Goal: Task Accomplishment & Management: Manage account settings

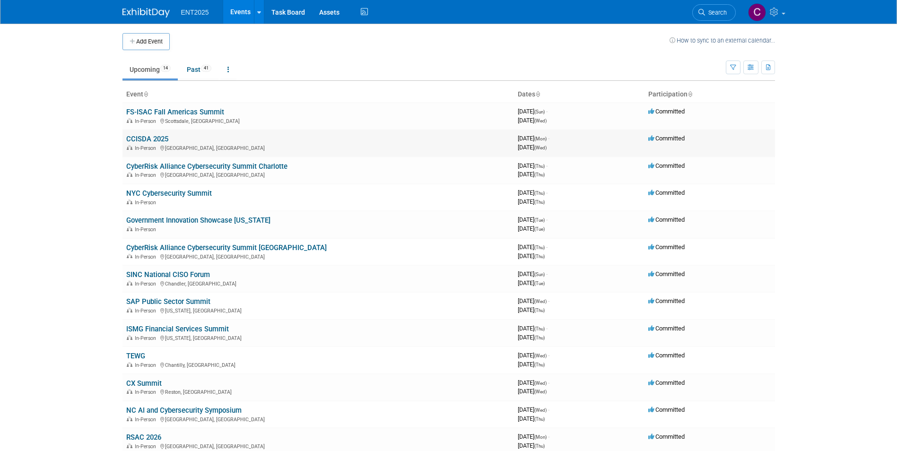
click at [155, 138] on link "CCISDA 2025" at bounding box center [147, 139] width 42 height 9
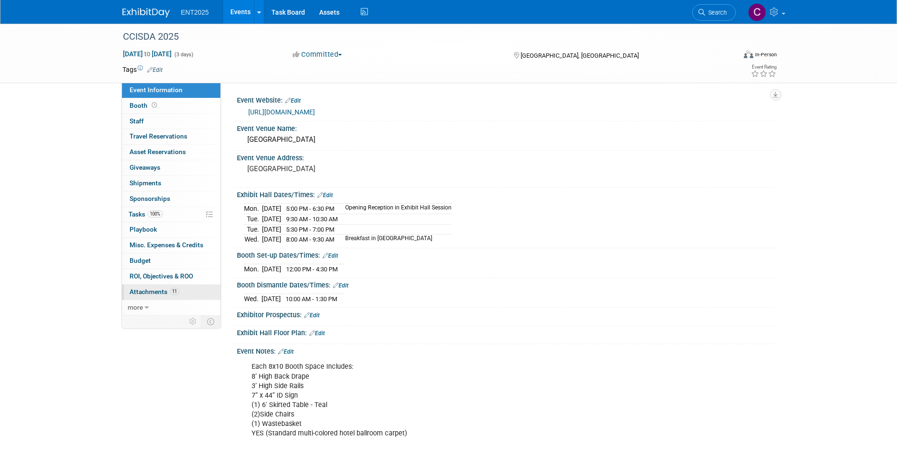
click at [154, 292] on span "Attachments 11" at bounding box center [155, 292] width 50 height 8
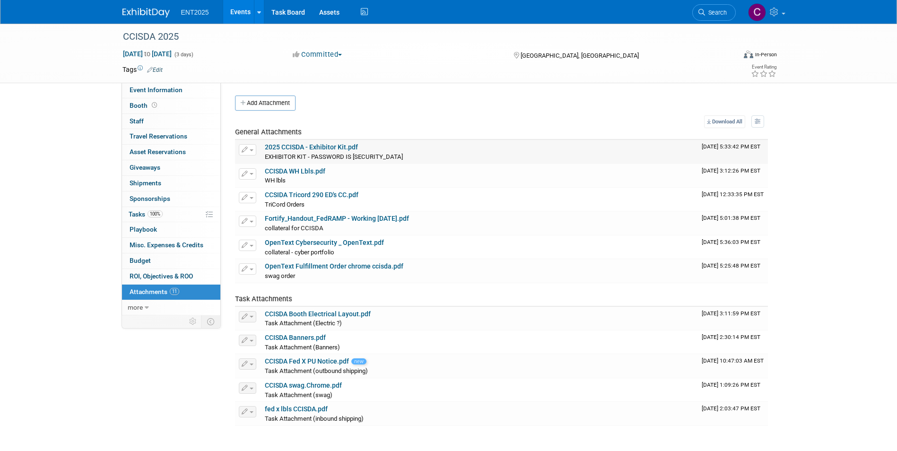
click at [294, 152] on div "EXHIBITOR KIT - PASSWORD IS 2025ccisda. EXHIBITOR KIT - PASSWORD IS 2025ccisda.…" at bounding box center [479, 156] width 429 height 9
click at [325, 143] on link "2025 CCISDA - Exhibitor Kit.pdf" at bounding box center [311, 147] width 93 height 8
click at [236, 13] on link "Events" at bounding box center [240, 12] width 35 height 24
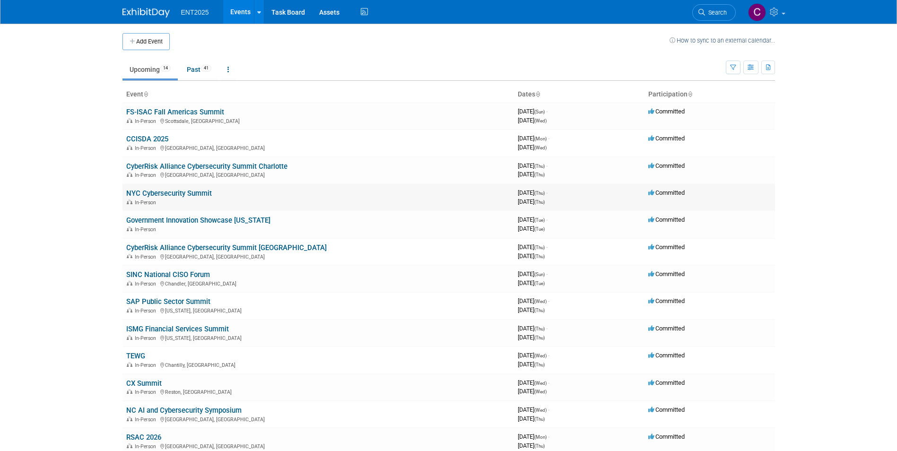
click at [177, 191] on link "NYC Cybersecurity Summit" at bounding box center [169, 193] width 86 height 9
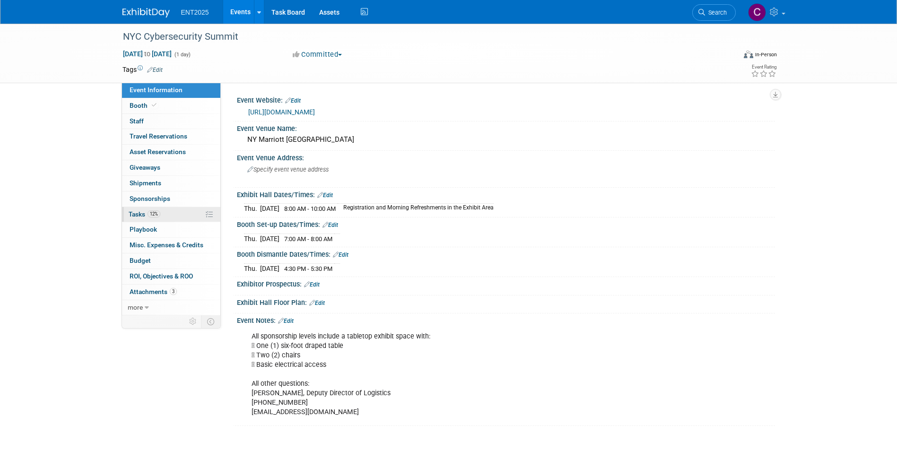
click at [133, 213] on span "Tasks 12%" at bounding box center [145, 214] width 32 height 8
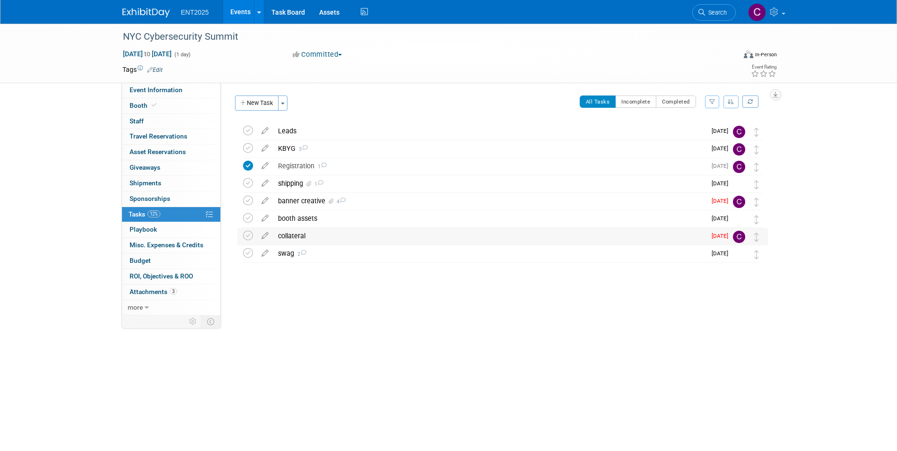
click at [281, 235] on div "collateral" at bounding box center [489, 236] width 432 height 16
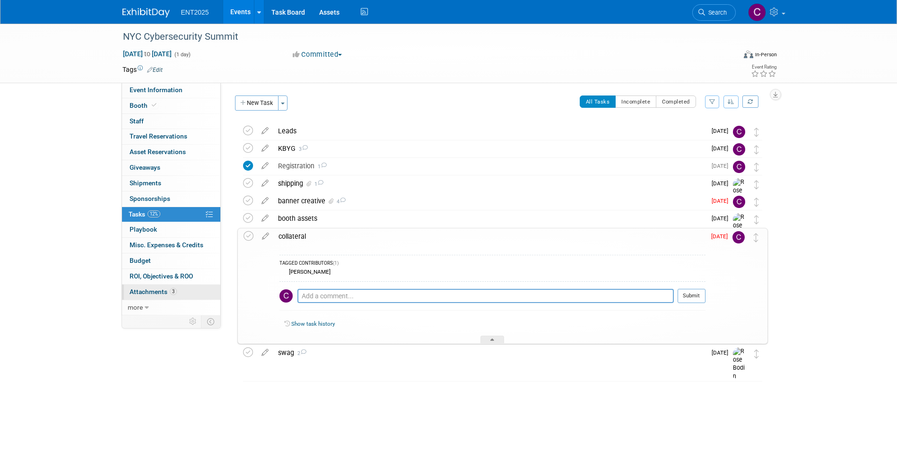
click at [148, 289] on span "Attachments 3" at bounding box center [153, 292] width 47 height 8
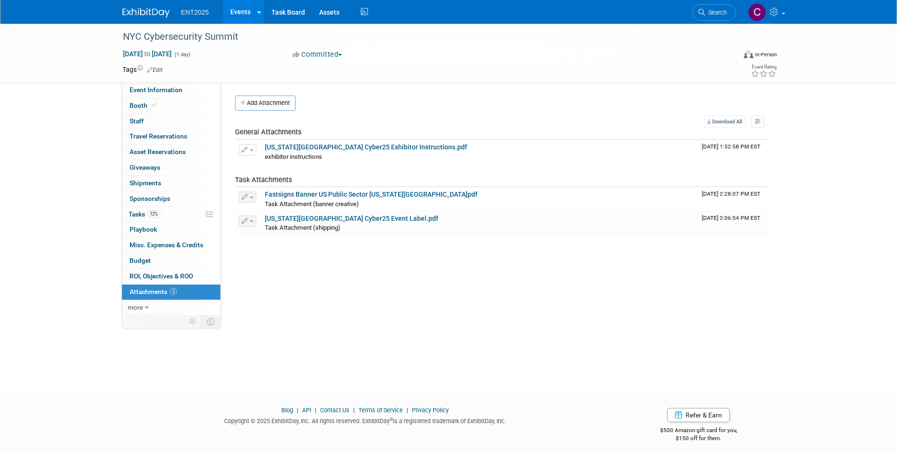
click at [151, 294] on span "Attachments 3" at bounding box center [153, 292] width 47 height 8
click at [241, 103] on icon "button" at bounding box center [243, 103] width 7 height 6
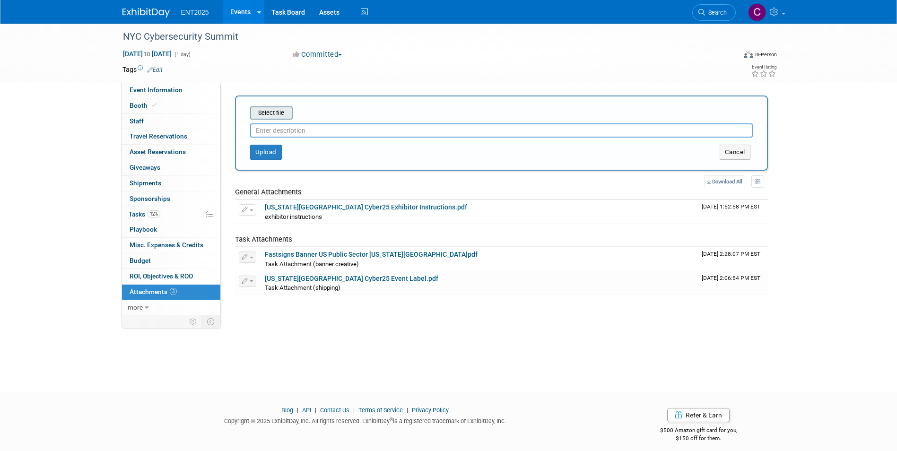
click at [263, 114] on input "file" at bounding box center [235, 112] width 112 height 11
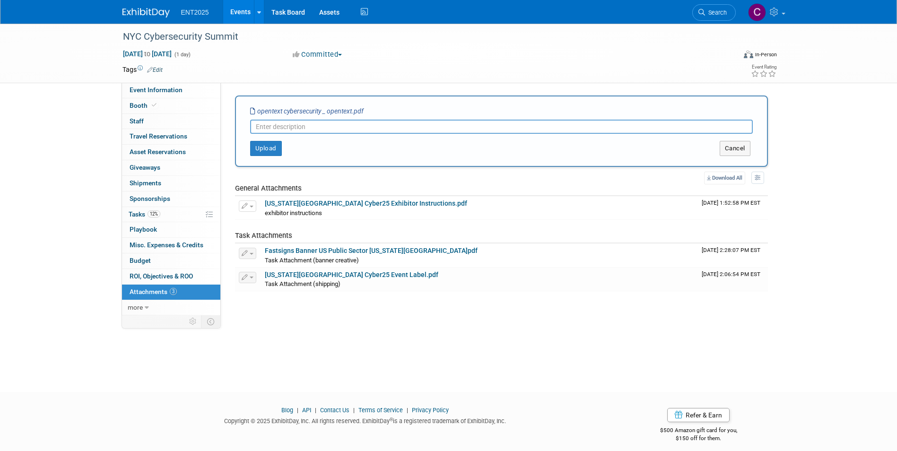
click at [266, 126] on input "text" at bounding box center [501, 127] width 502 height 14
click at [264, 147] on button "Upload" at bounding box center [266, 148] width 32 height 15
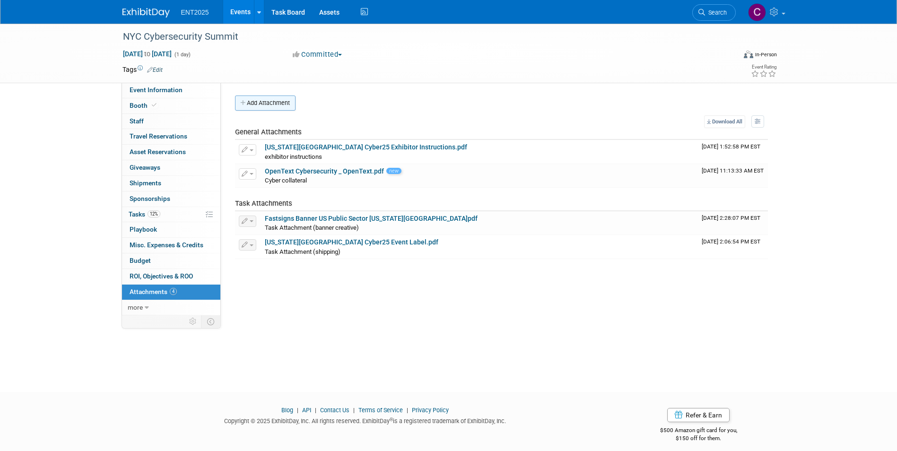
click at [243, 98] on button "Add Attachment" at bounding box center [265, 102] width 60 height 15
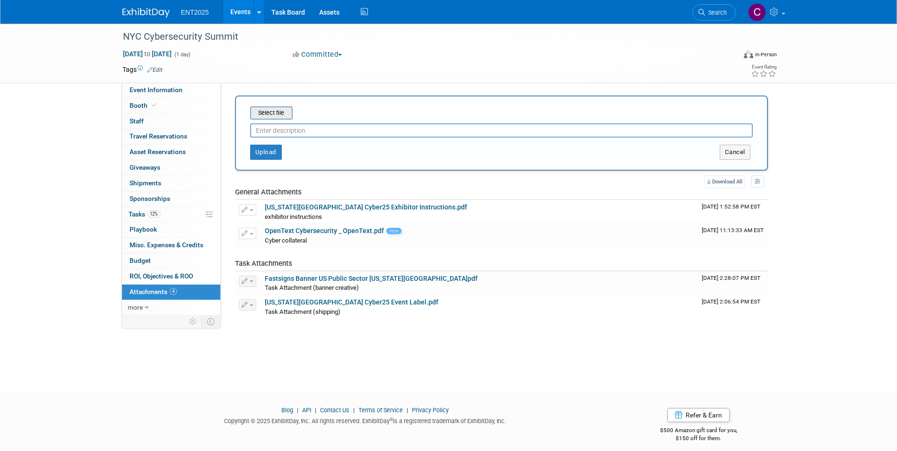
click at [270, 114] on input "file" at bounding box center [235, 112] width 112 height 11
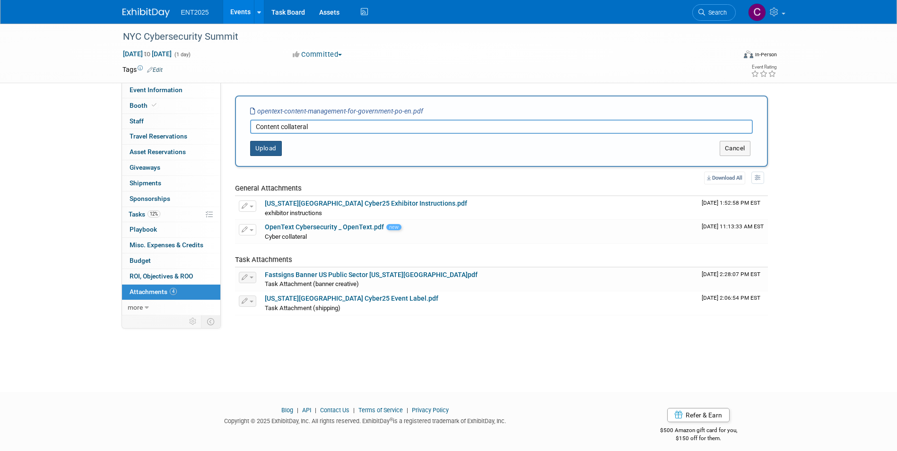
click at [262, 152] on button "Upload" at bounding box center [266, 148] width 32 height 15
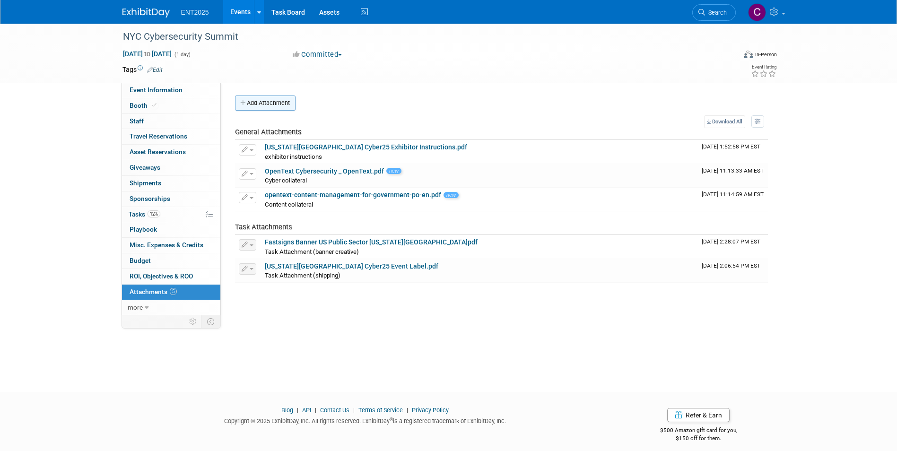
click at [240, 103] on icon "button" at bounding box center [243, 103] width 7 height 6
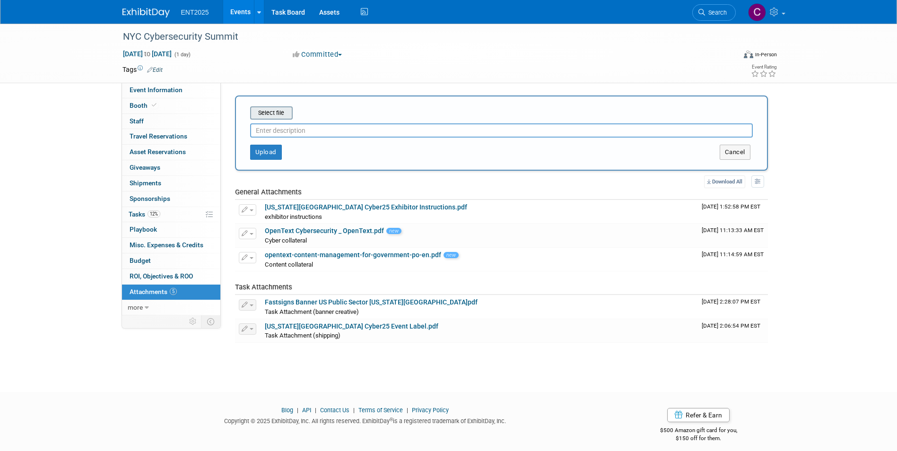
click at [265, 115] on input "file" at bounding box center [235, 112] width 112 height 11
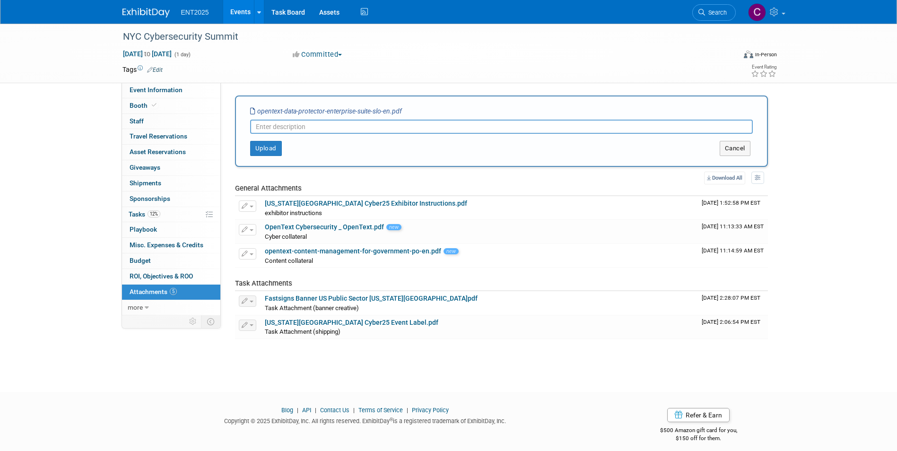
click at [268, 129] on input "text" at bounding box center [501, 127] width 502 height 14
type input "data protector collateral"
click at [259, 149] on button "Upload" at bounding box center [266, 148] width 32 height 15
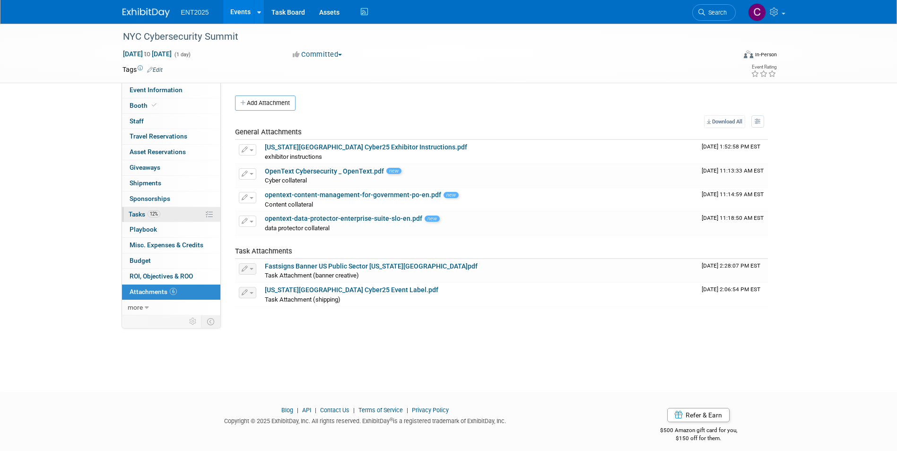
click at [132, 212] on span "Tasks 12%" at bounding box center [145, 214] width 32 height 8
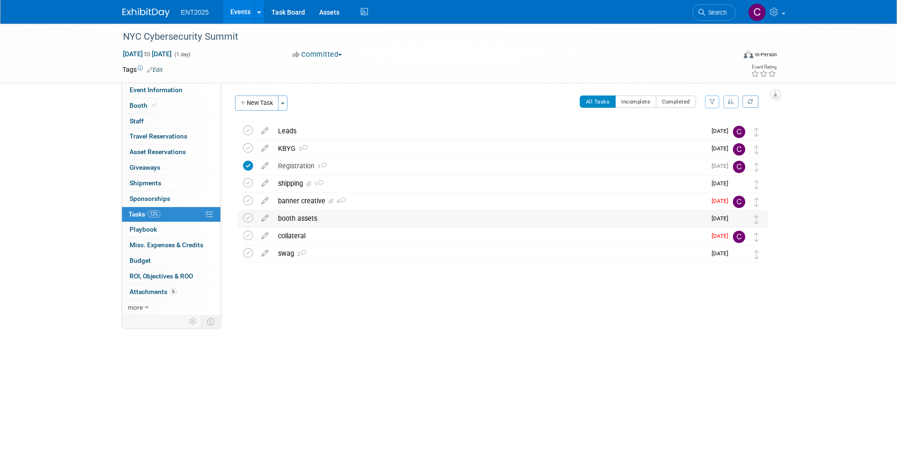
click at [292, 219] on div "booth assets" at bounding box center [489, 218] width 432 height 16
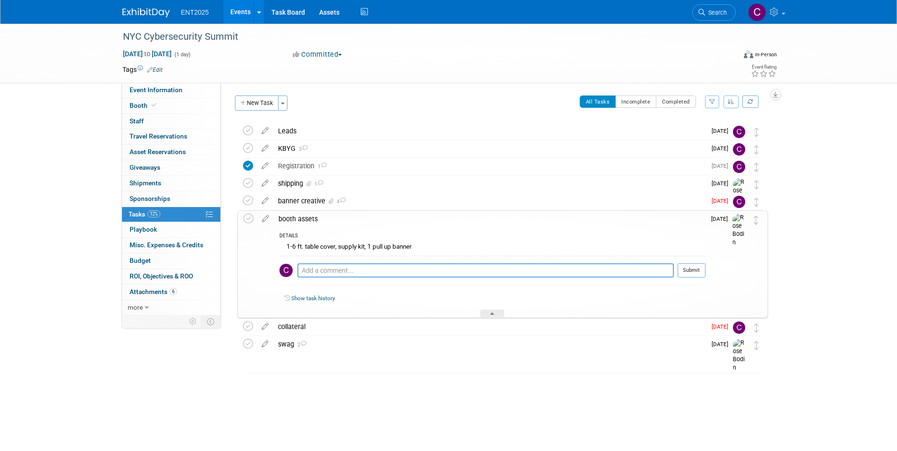
click at [292, 219] on div "booth assets" at bounding box center [490, 219] width 432 height 16
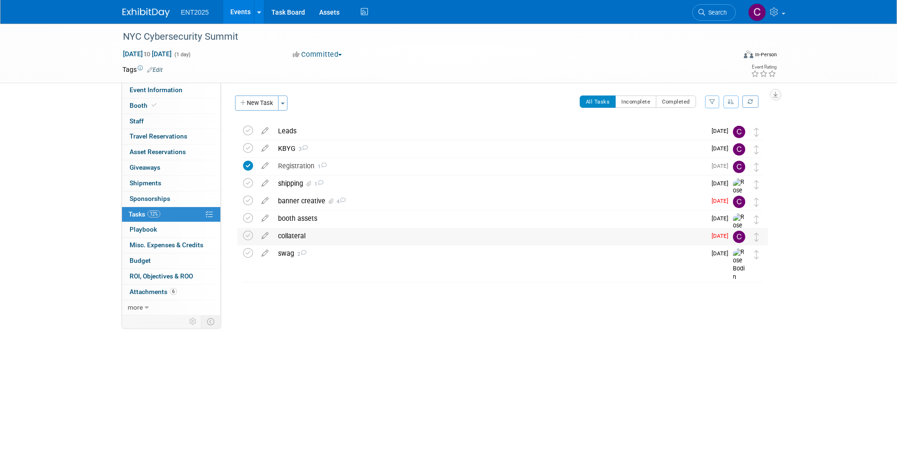
click at [293, 239] on div "collateral" at bounding box center [489, 236] width 432 height 16
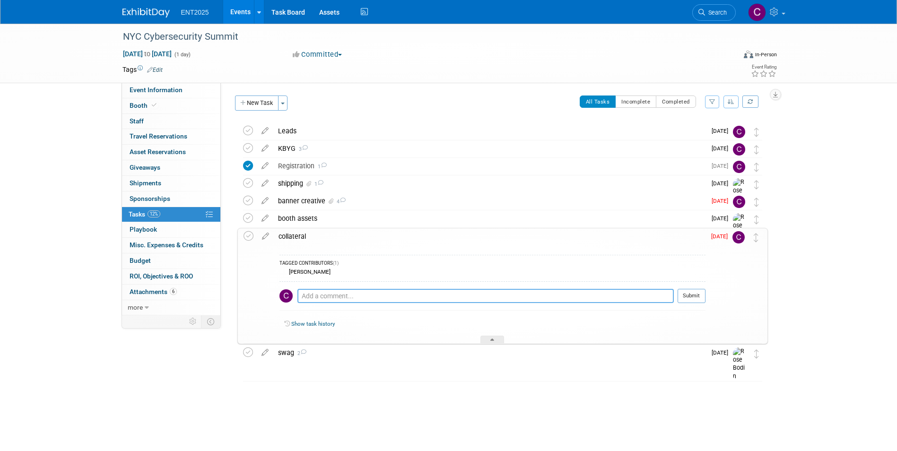
click at [315, 300] on textarea at bounding box center [485, 296] width 376 height 14
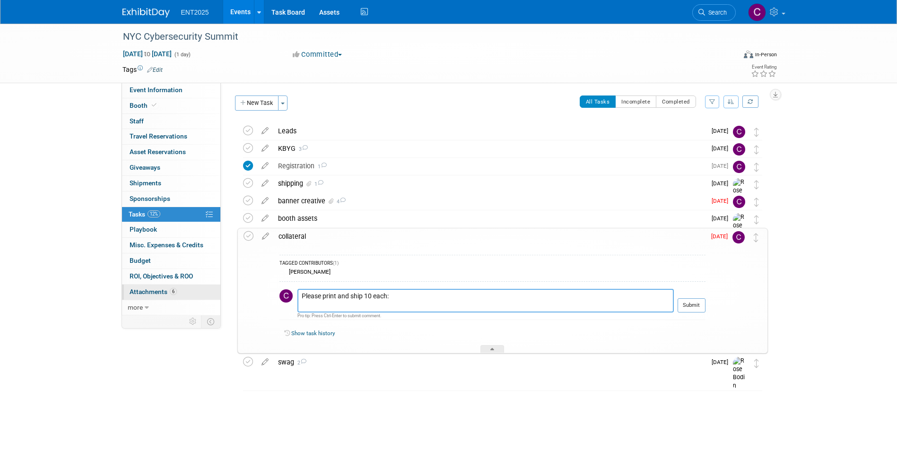
type textarea "Please print and ship 10 each:"
click at [131, 289] on span "Attachments 6" at bounding box center [153, 292] width 47 height 8
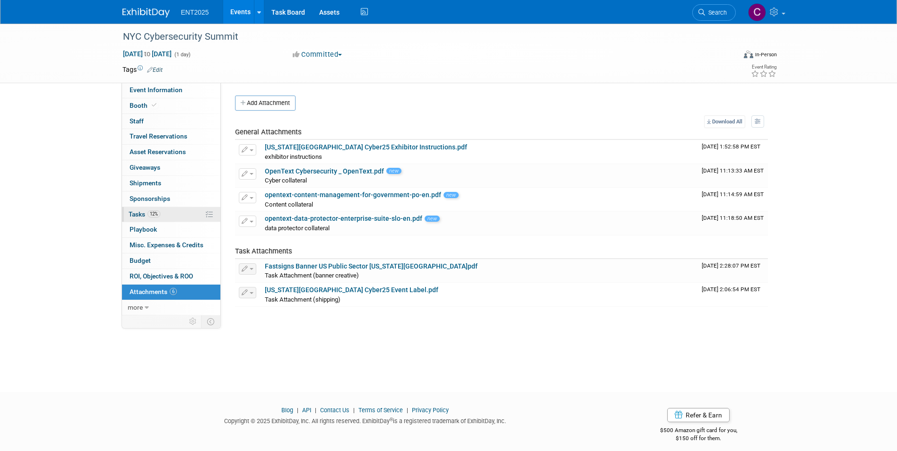
click at [137, 214] on span "Tasks 12%" at bounding box center [145, 214] width 32 height 8
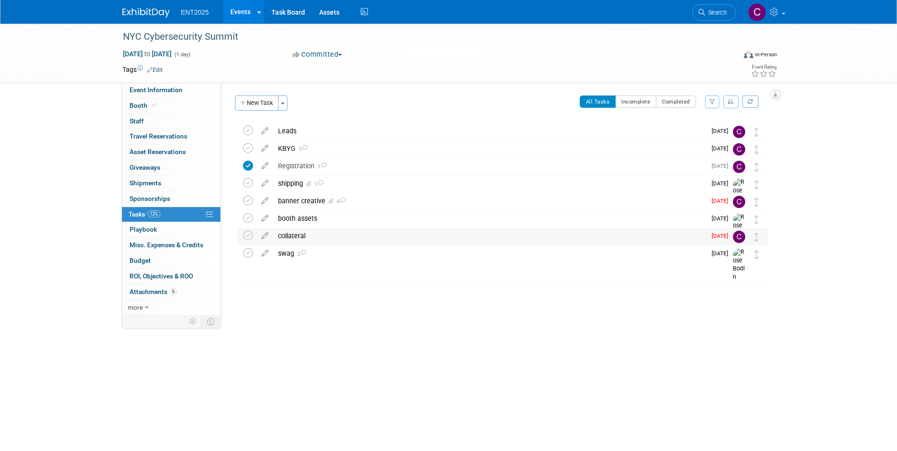
click at [289, 233] on div "collateral" at bounding box center [489, 236] width 432 height 16
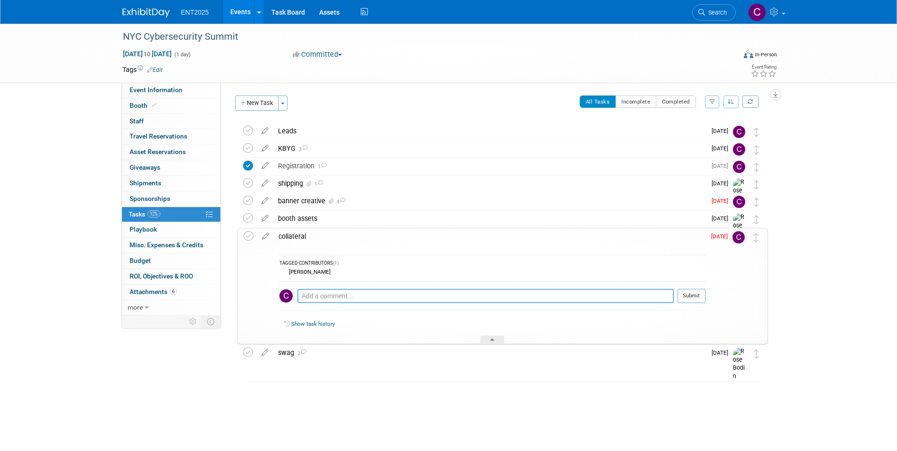
click at [313, 295] on textarea at bounding box center [485, 296] width 376 height 14
click at [345, 295] on textarea "Please print 10 each:" at bounding box center [485, 296] width 376 height 14
click at [371, 297] on textarea "Please print 12 each:" at bounding box center [485, 296] width 376 height 14
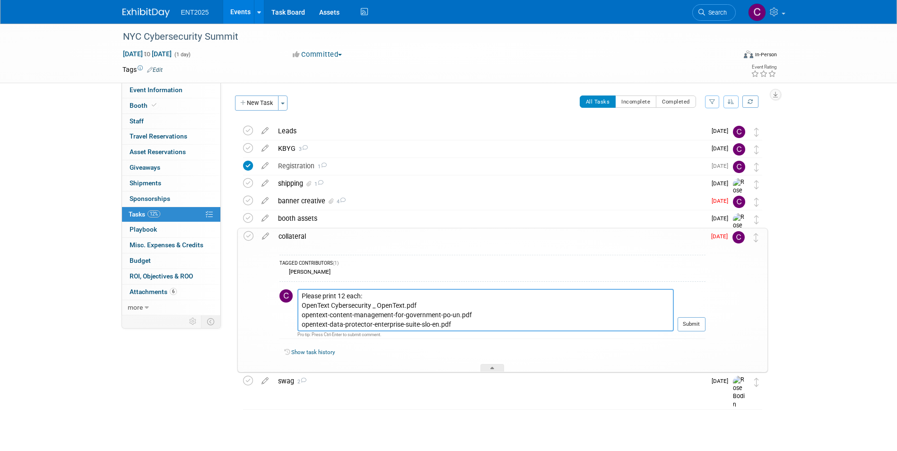
click at [361, 294] on textarea "Please print 12 each: OpenText Cybersecurity _ OpenText.pdf opentext-content-ma…" at bounding box center [485, 310] width 376 height 43
type textarea "Please print 12 each (find in attchments): OpenText Cybersecurity _ OpenText.pd…"
click at [695, 325] on button "Submit" at bounding box center [691, 324] width 28 height 14
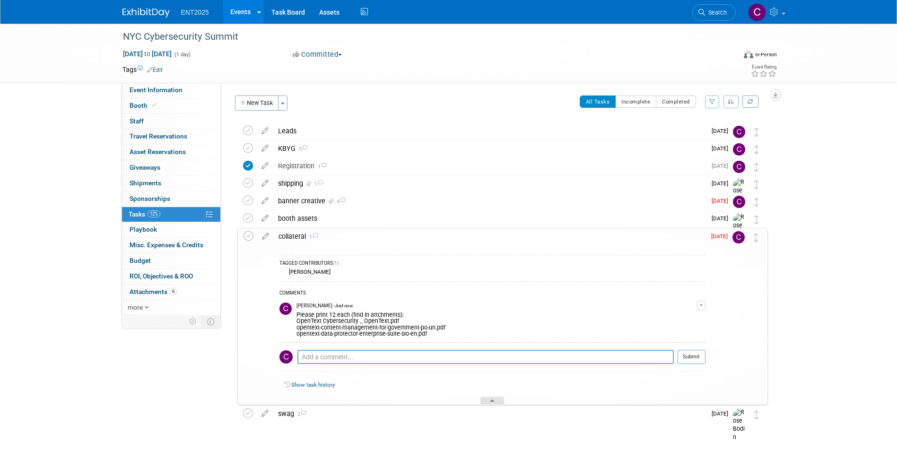
click at [494, 398] on div at bounding box center [492, 401] width 24 height 8
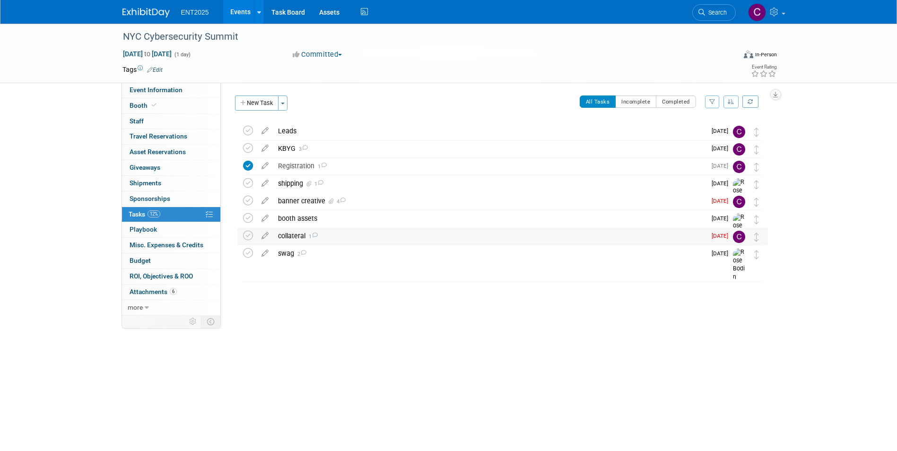
click at [247, 228] on td at bounding box center [250, 236] width 14 height 17
click at [248, 232] on icon at bounding box center [248, 236] width 10 height 10
click at [284, 252] on div "swag 2" at bounding box center [489, 253] width 432 height 16
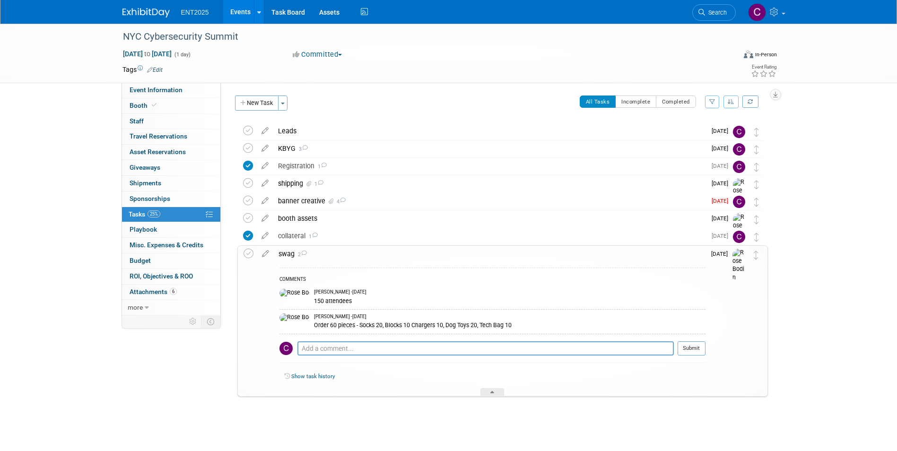
click at [284, 252] on div "swag 2" at bounding box center [490, 254] width 432 height 16
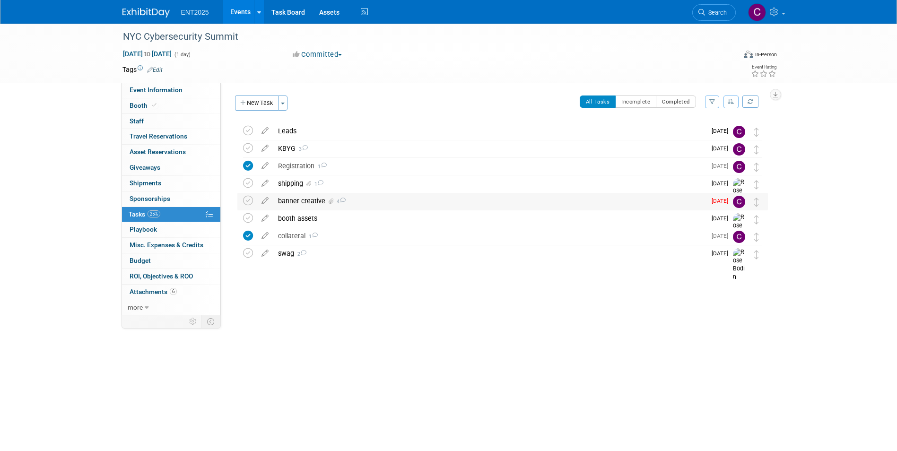
click at [287, 201] on div "banner creative 4" at bounding box center [489, 201] width 432 height 16
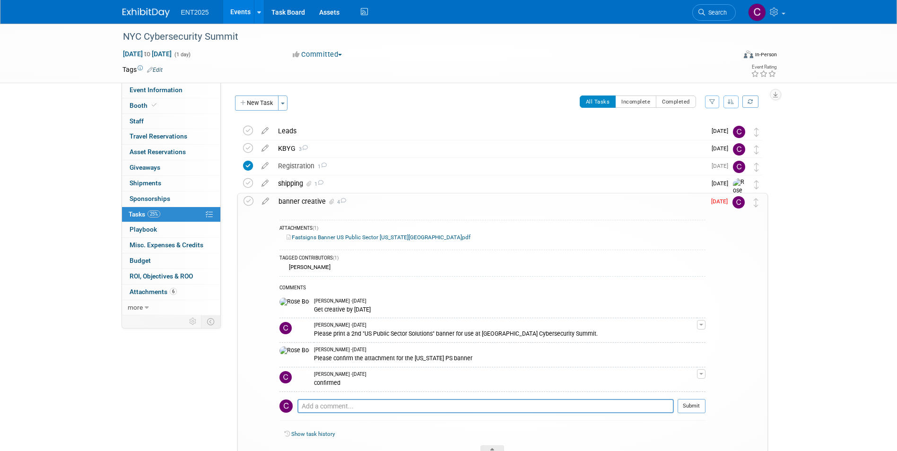
click at [287, 201] on div "banner creative 4" at bounding box center [490, 201] width 432 height 16
